Goal: Find specific page/section: Find specific page/section

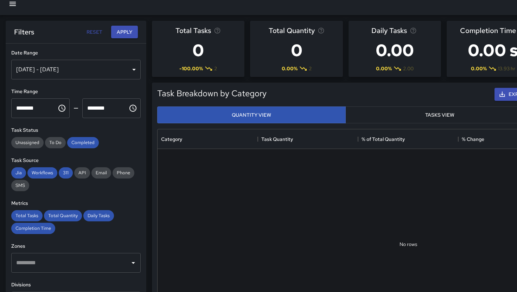
scroll to position [0, 0]
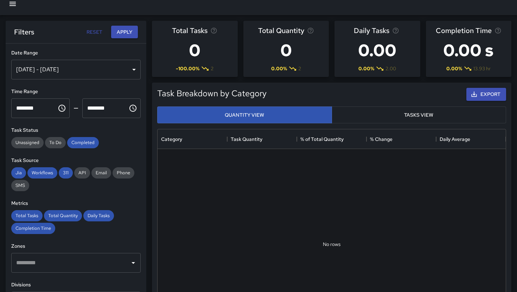
click at [14, 2] on icon "button" at bounding box center [13, 4] width 6 height 4
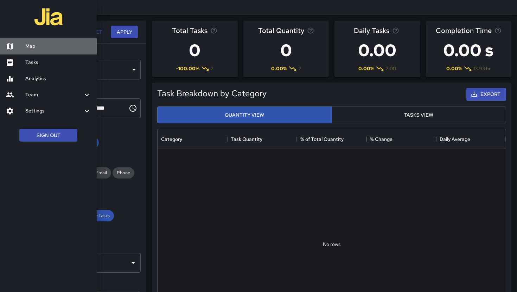
click at [33, 46] on h6 "Map" at bounding box center [58, 47] width 66 height 8
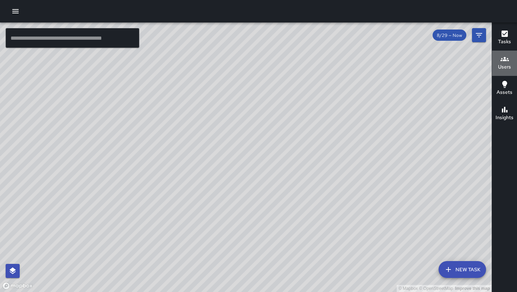
click at [507, 62] on icon "button" at bounding box center [505, 59] width 8 height 8
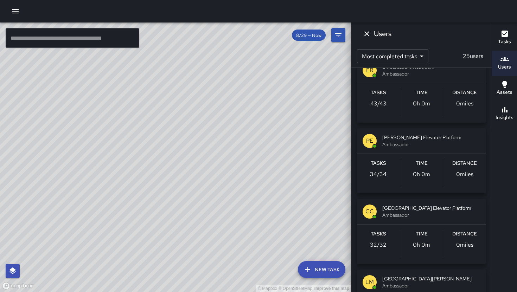
scroll to position [589, 0]
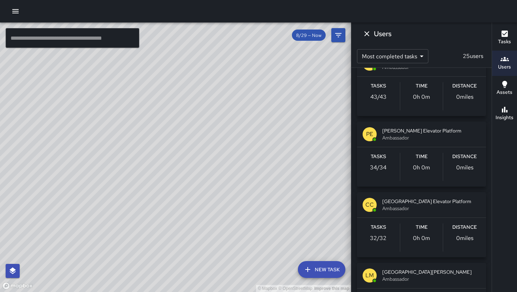
click at [428, 202] on span "[GEOGRAPHIC_DATA] Elevator Platform" at bounding box center [432, 201] width 98 height 7
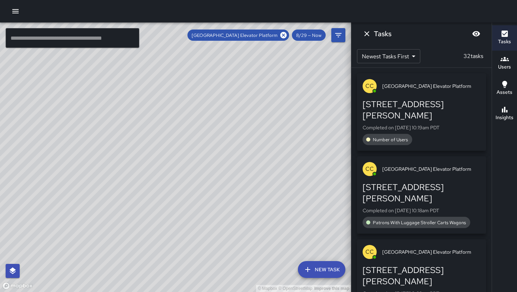
scroll to position [0, 0]
click at [367, 33] on icon "Dismiss" at bounding box center [367, 33] width 5 height 5
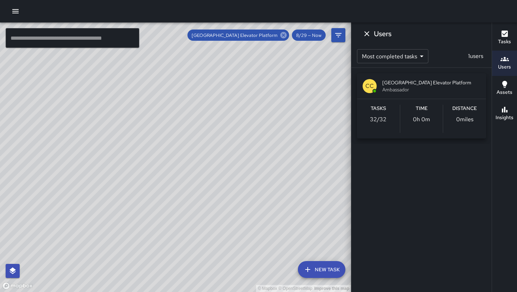
click at [284, 37] on icon at bounding box center [284, 35] width 6 height 6
